Goal: Information Seeking & Learning: Find contact information

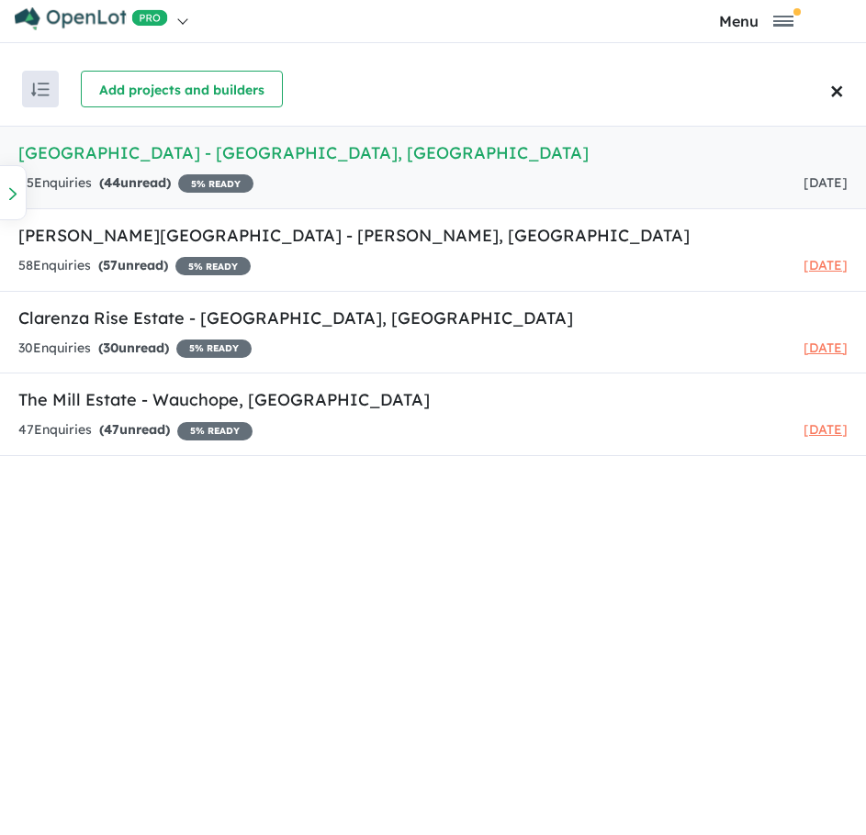
click at [284, 152] on h5 "[GEOGRAPHIC_DATA] - [GEOGRAPHIC_DATA] , [GEOGRAPHIC_DATA]" at bounding box center [432, 152] width 829 height 25
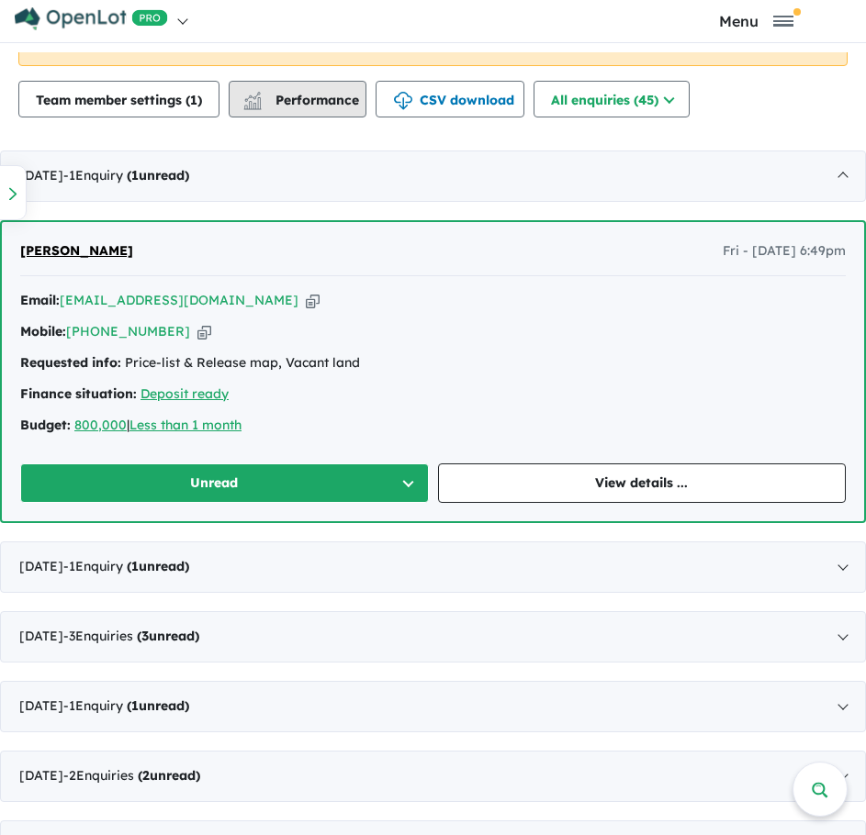
scroll to position [734, 0]
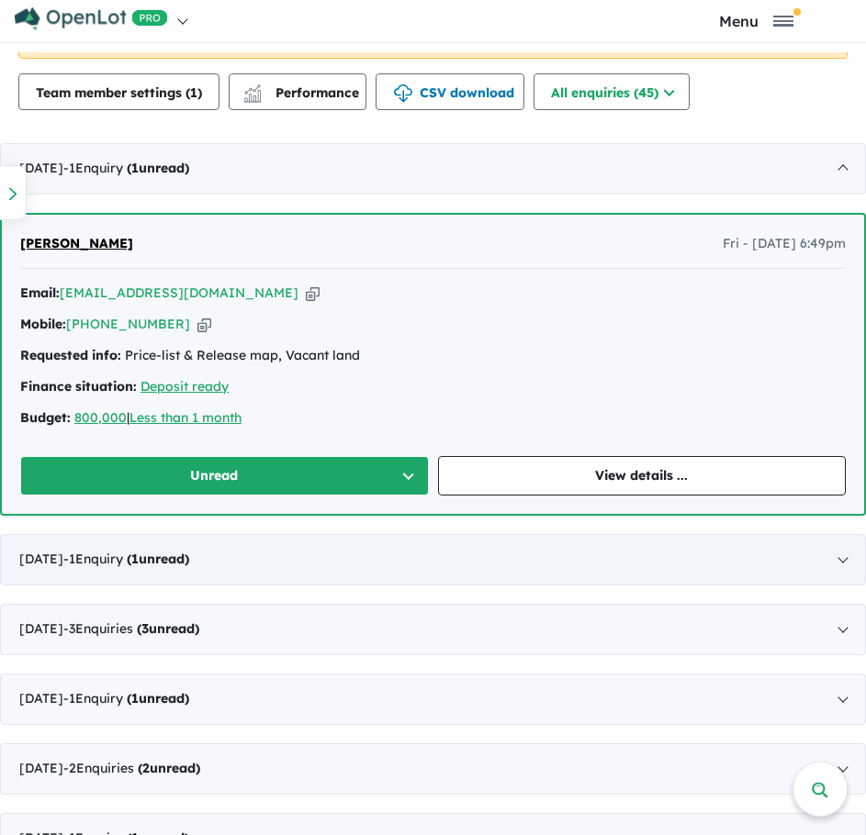
click at [835, 564] on div "[DATE] - 1 Enquir y ( 1 unread)" at bounding box center [433, 559] width 866 height 51
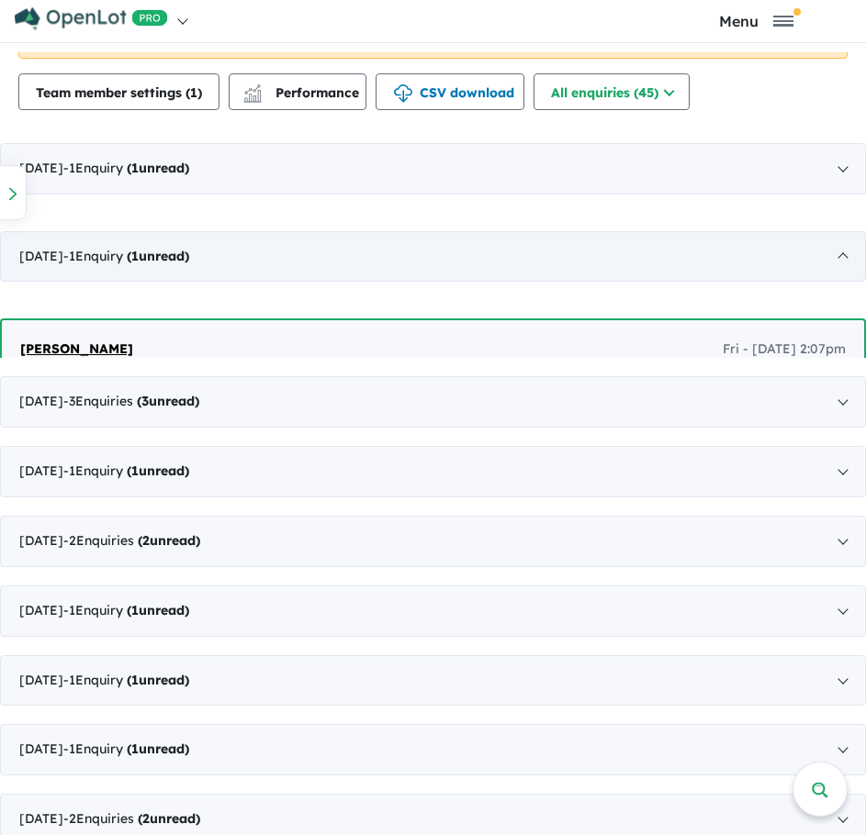
scroll to position [9, 0]
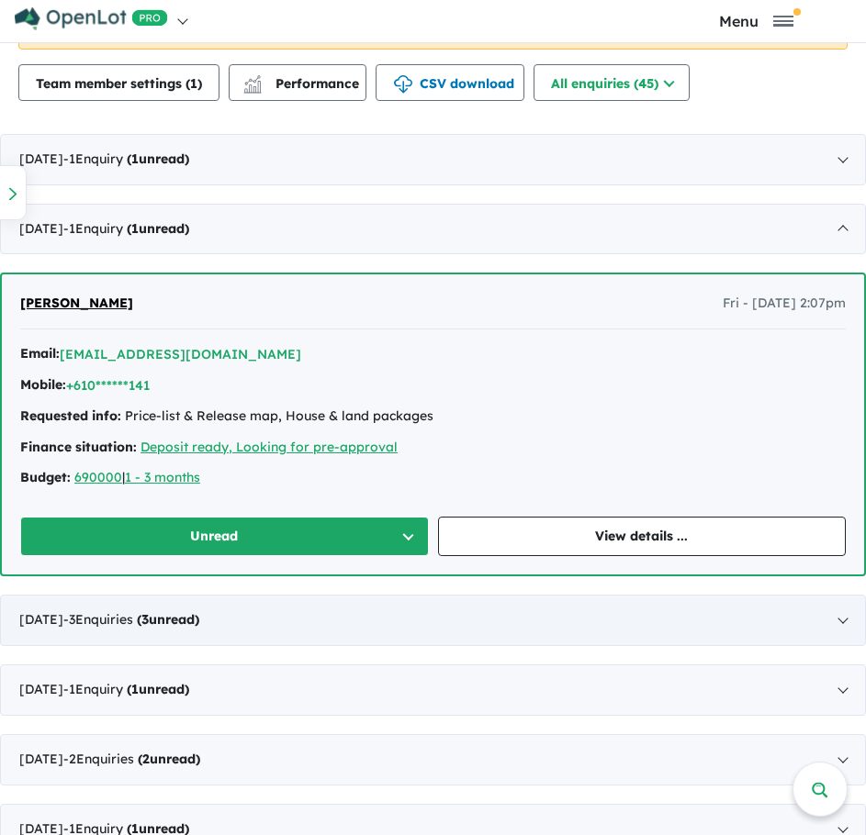
click at [833, 620] on div "[DATE] - 3 Enquir ies ( 3 unread)" at bounding box center [433, 620] width 866 height 51
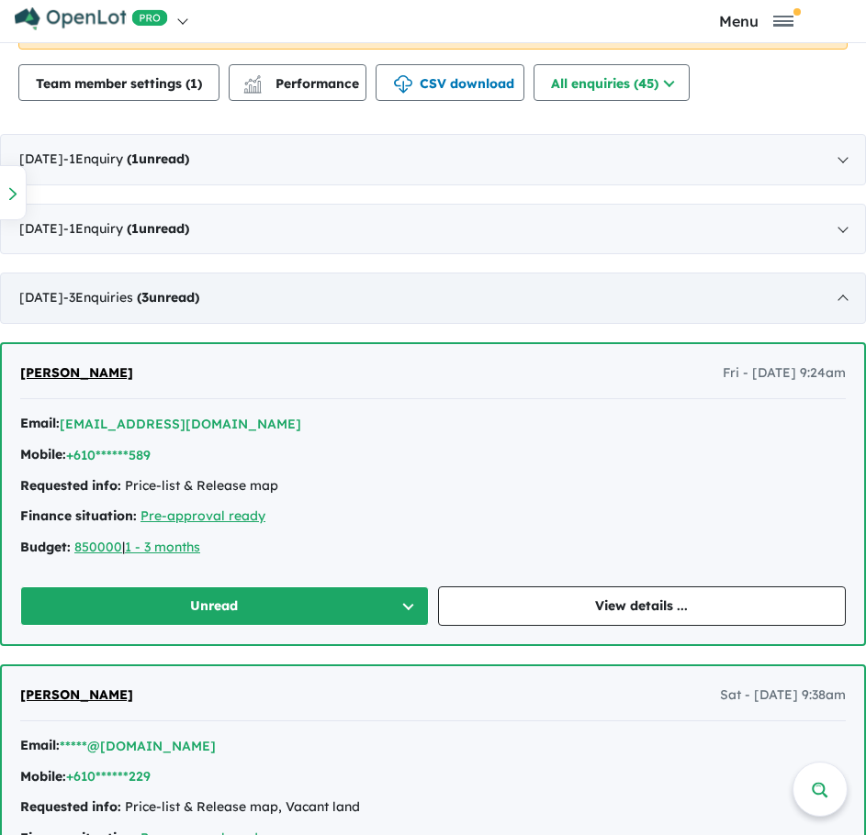
click at [821, 296] on div "[DATE] - 3 Enquir ies ( 3 unread)" at bounding box center [433, 298] width 866 height 51
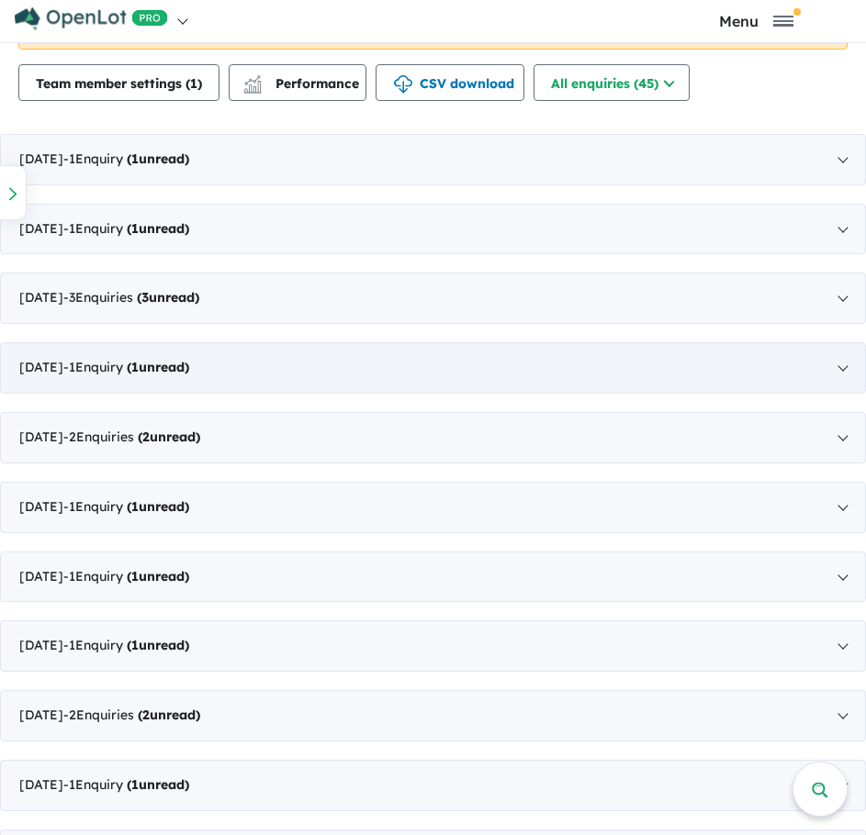
click at [833, 365] on div "[DATE] - 1 Enquir y ( 1 unread)" at bounding box center [433, 367] width 866 height 51
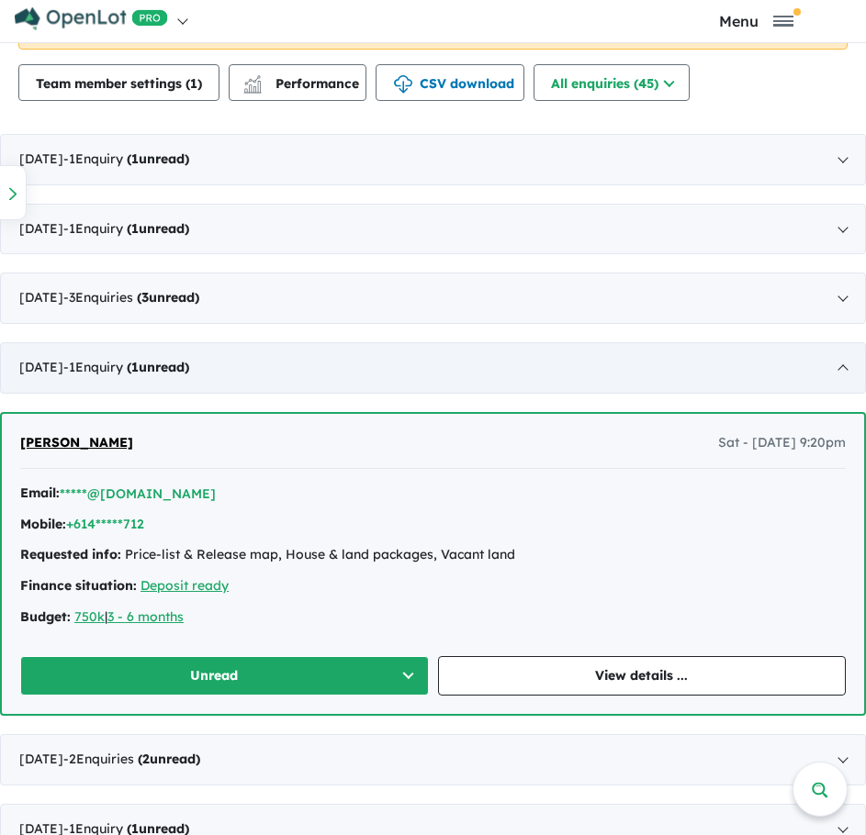
click at [837, 369] on div "[DATE] - 1 Enquir y ( 1 unread)" at bounding box center [433, 367] width 866 height 51
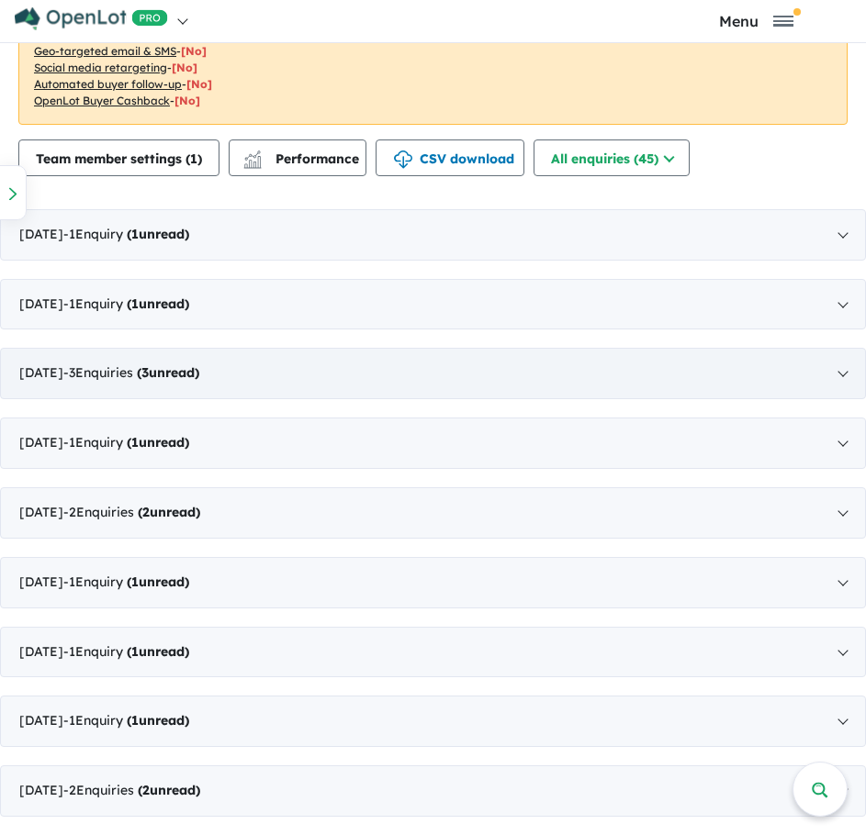
scroll to position [551, 0]
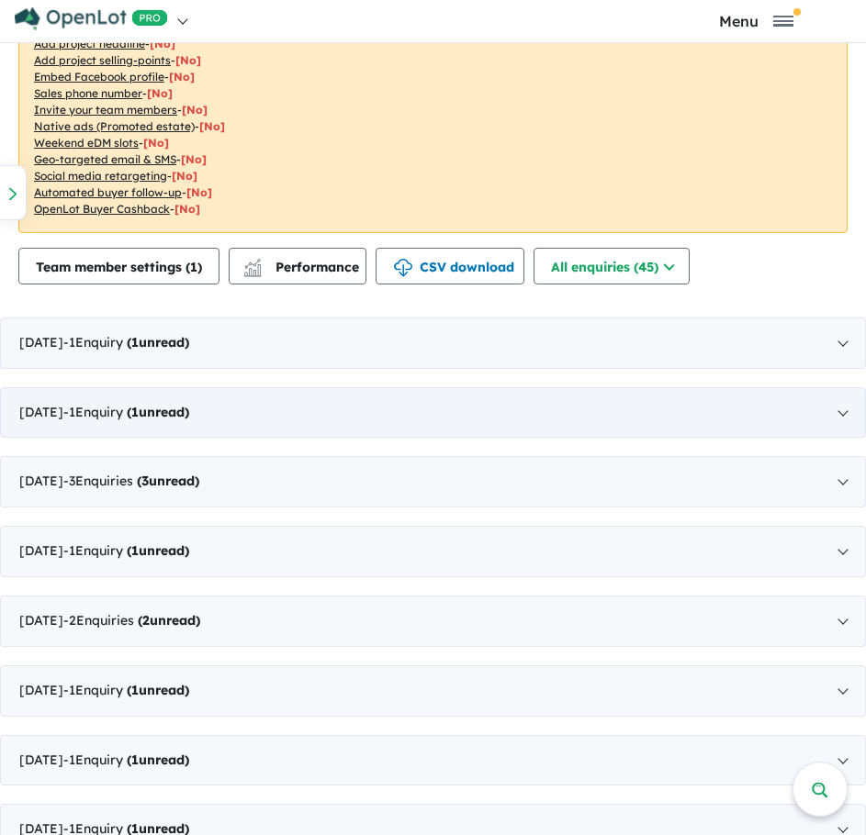
click at [832, 402] on div "[DATE] - 1 Enquir y ( 1 unread)" at bounding box center [433, 412] width 866 height 51
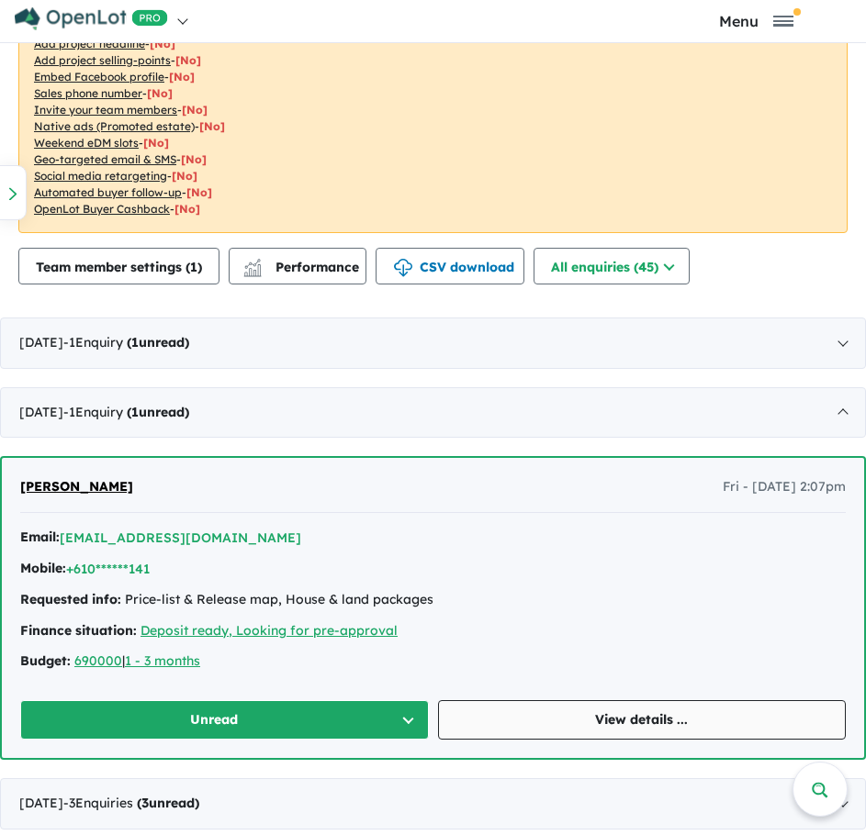
click at [552, 709] on link "View details ..." at bounding box center [642, 719] width 408 height 39
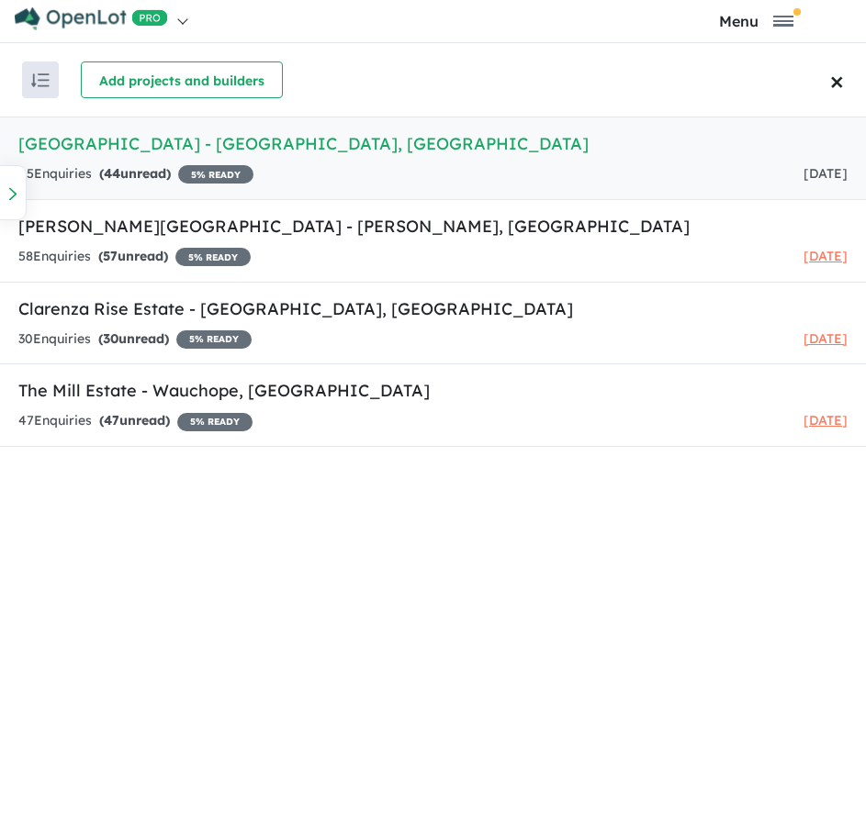
click at [238, 149] on h5 "[GEOGRAPHIC_DATA] - [GEOGRAPHIC_DATA] , [GEOGRAPHIC_DATA]" at bounding box center [432, 143] width 829 height 25
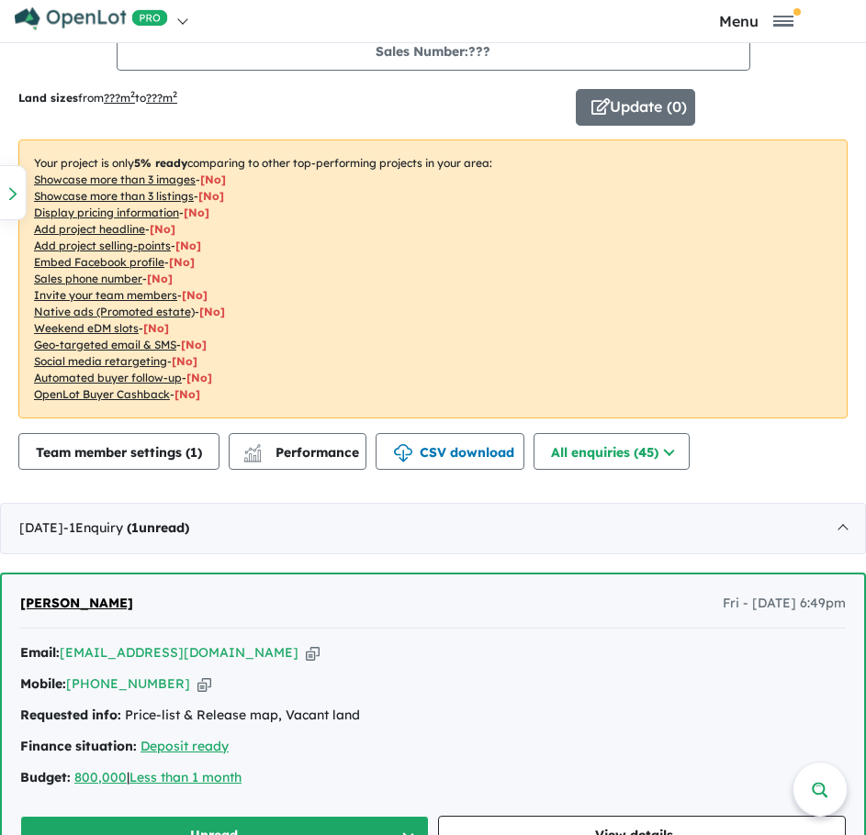
scroll to position [367, 0]
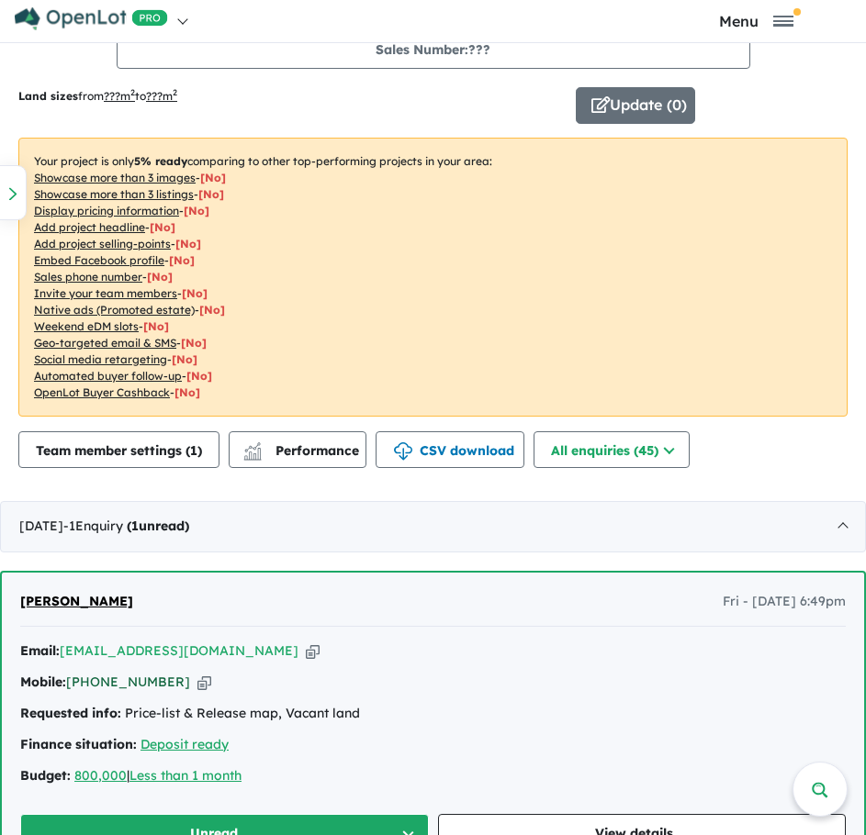
drag, startPoint x: 169, startPoint y: 682, endPoint x: 97, endPoint y: 680, distance: 71.6
click at [97, 680] on div "Mobile: [PHONE_NUMBER] Copied!" at bounding box center [432, 683] width 825 height 22
copy link "411 505 355"
drag, startPoint x: 62, startPoint y: 651, endPoint x: 222, endPoint y: 649, distance: 159.7
click at [223, 649] on div "Email: [EMAIL_ADDRESS][DOMAIN_NAME] Copied!" at bounding box center [432, 652] width 825 height 22
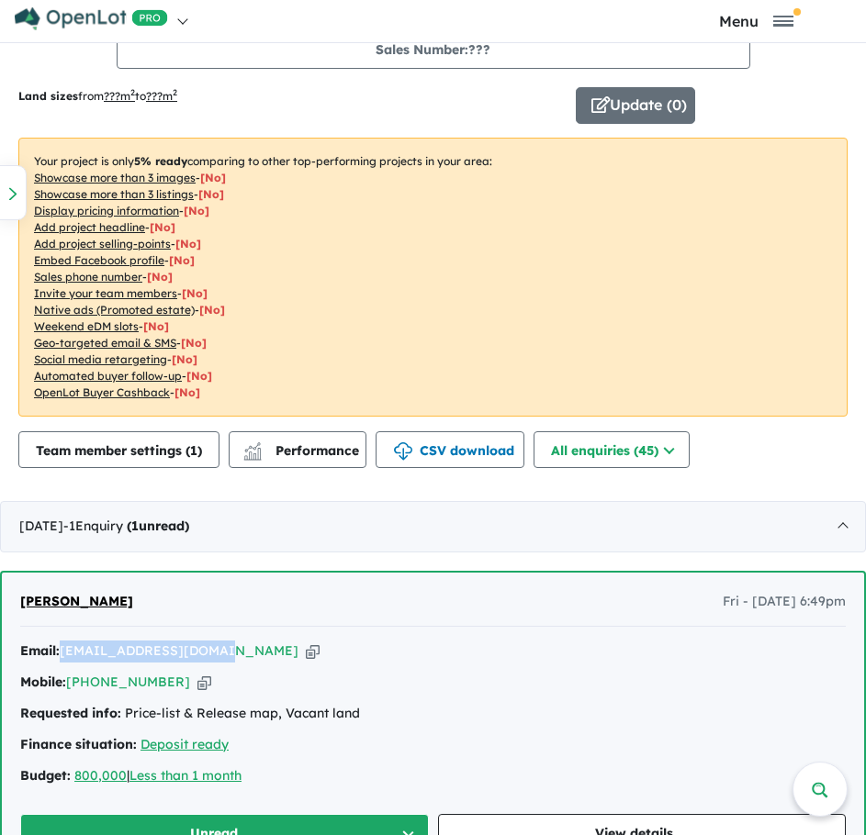
copy div "[EMAIL_ADDRESS][DOMAIN_NAME]"
